Goal: Check status: Check status

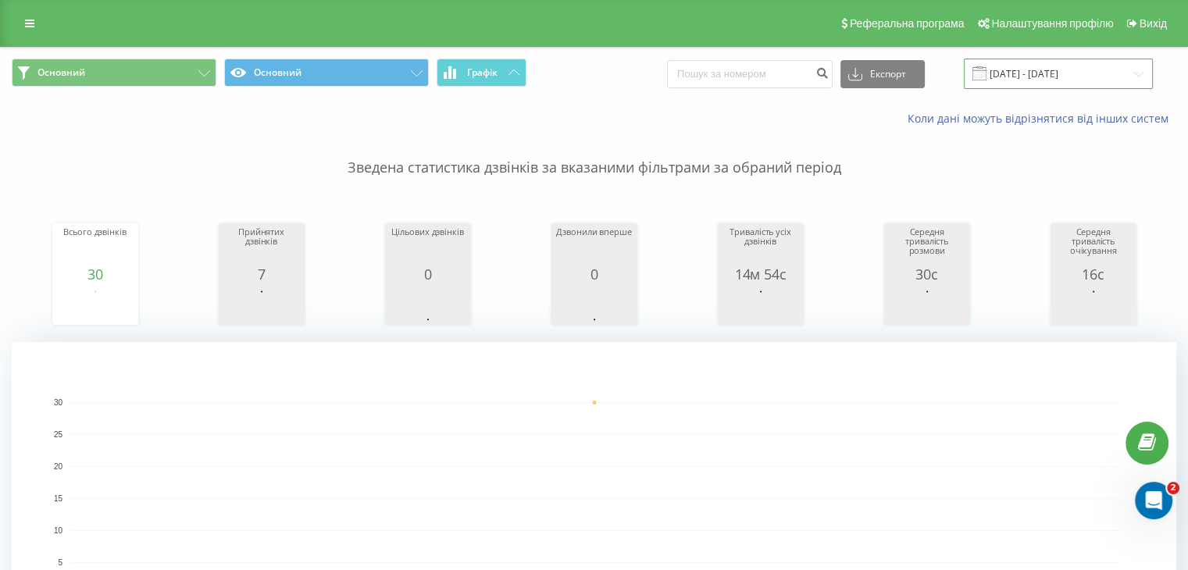
click at [1057, 80] on input "[DATE] - [DATE]" at bounding box center [1058, 74] width 189 height 30
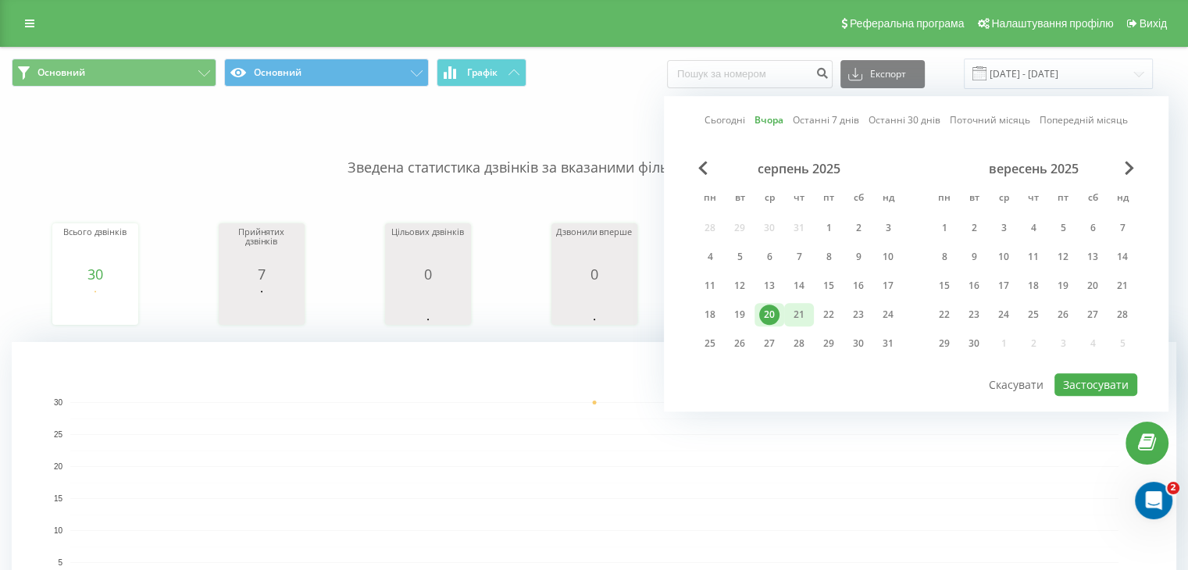
click at [785, 307] on div "21" at bounding box center [799, 314] width 30 height 23
click at [1116, 385] on button "Застосувати" at bounding box center [1095, 384] width 83 height 23
type input "21.08.2025 - 21.08.2025"
